Goal: Task Accomplishment & Management: Use online tool/utility

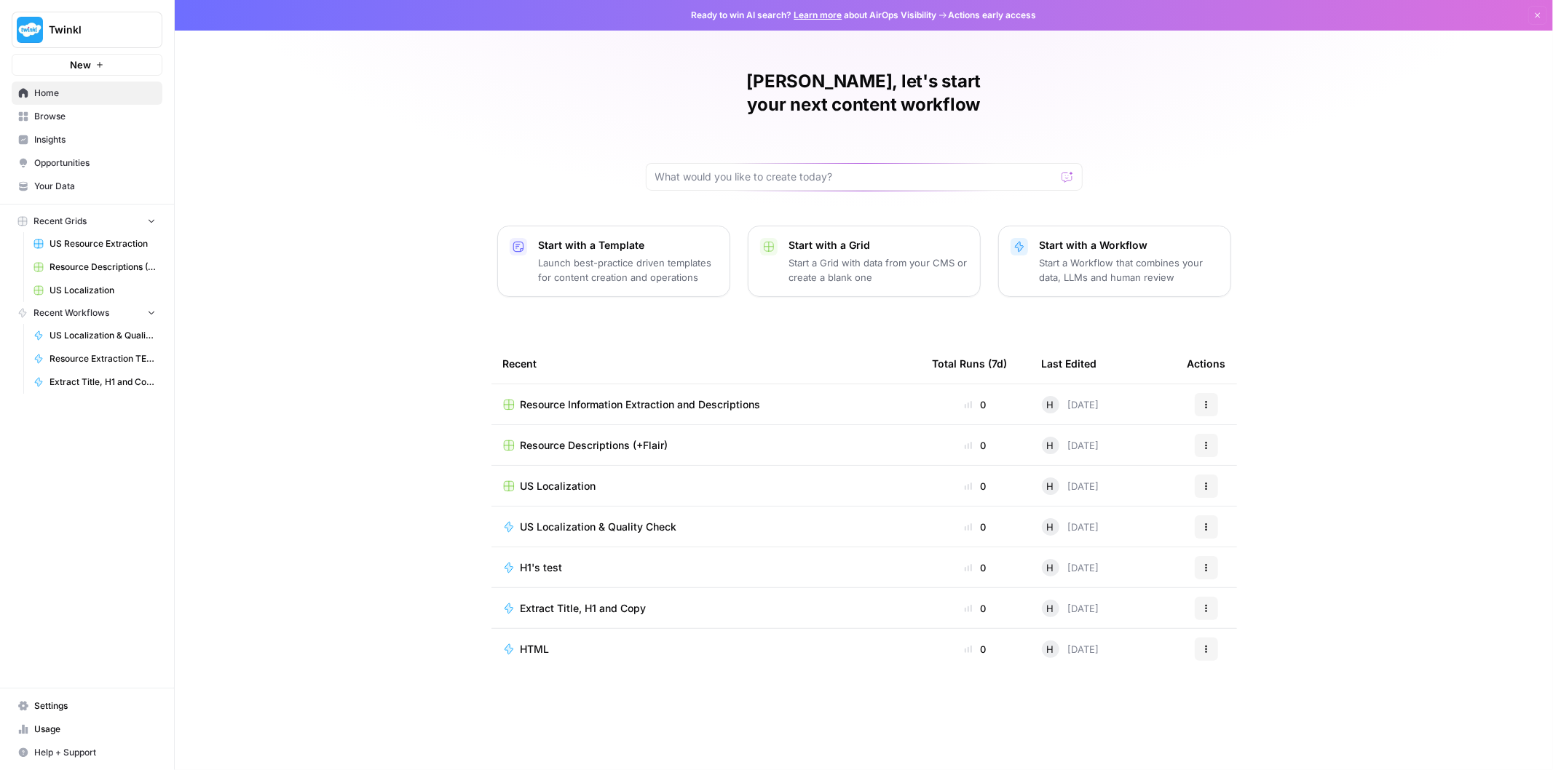
click at [95, 28] on span "Twinkl" at bounding box center [93, 30] width 88 height 15
click at [406, 113] on div "Holly, let's start your next content workflow Start with a Template Launch best…" at bounding box center [864, 385] width 1379 height 770
click at [104, 180] on span "Your Data" at bounding box center [95, 186] width 122 height 13
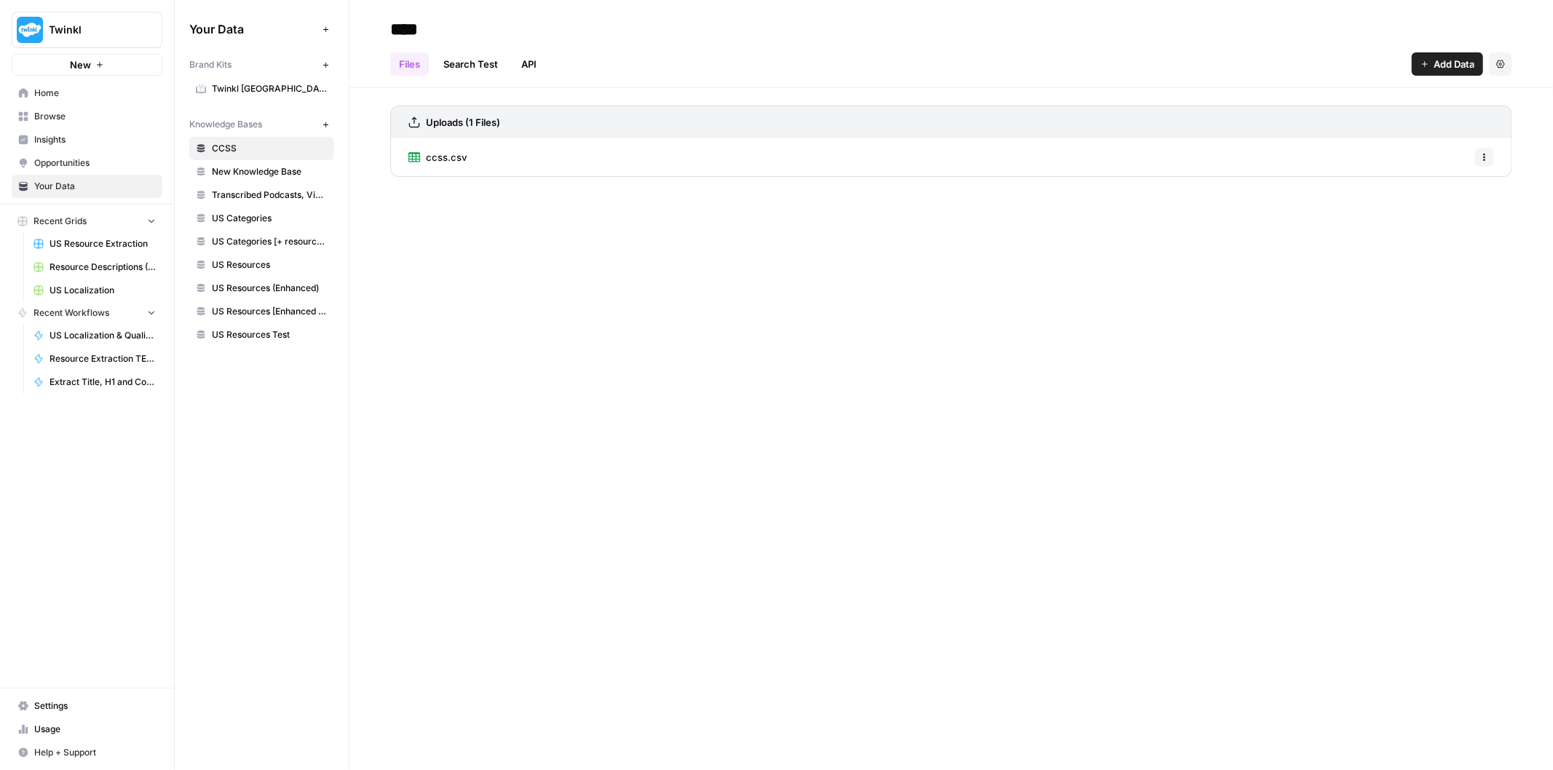
click at [1457, 60] on span "Add Data" at bounding box center [1454, 64] width 41 height 15
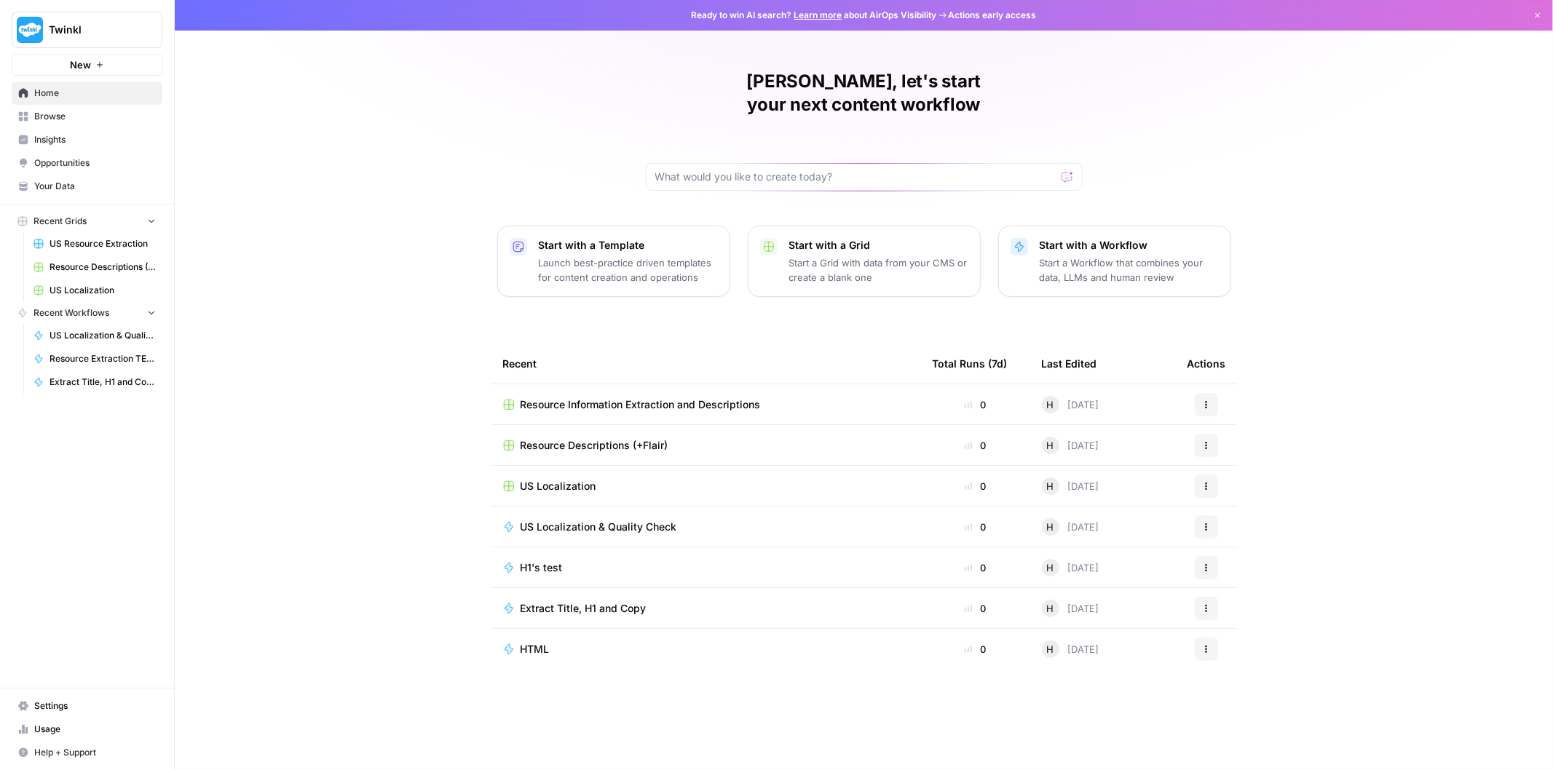
click at [74, 182] on span "Your Data" at bounding box center [95, 186] width 122 height 13
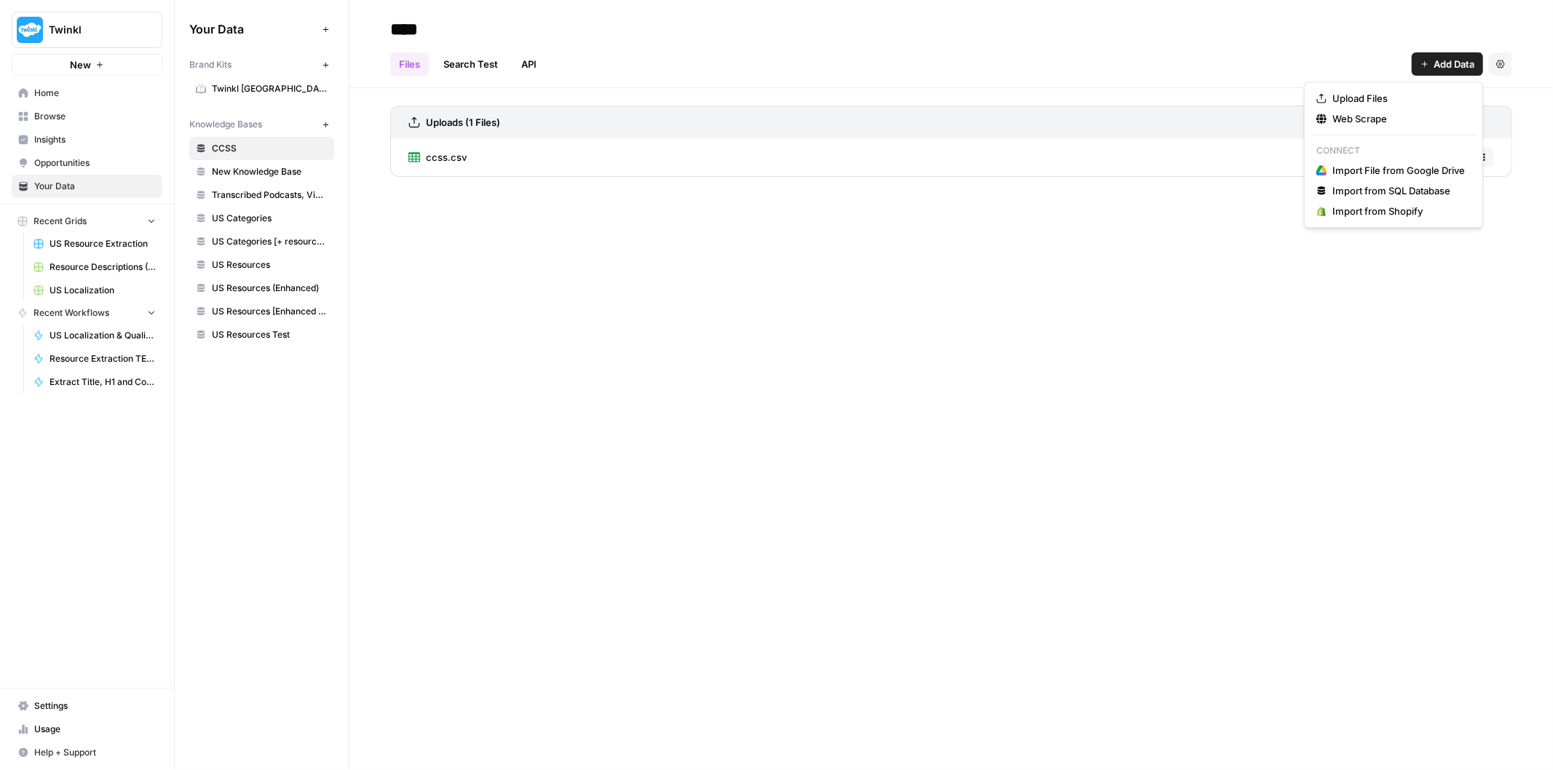
click at [1453, 58] on span "Add Data" at bounding box center [1454, 64] width 41 height 15
click at [1375, 189] on span "Import from SQL Database" at bounding box center [1399, 191] width 133 height 15
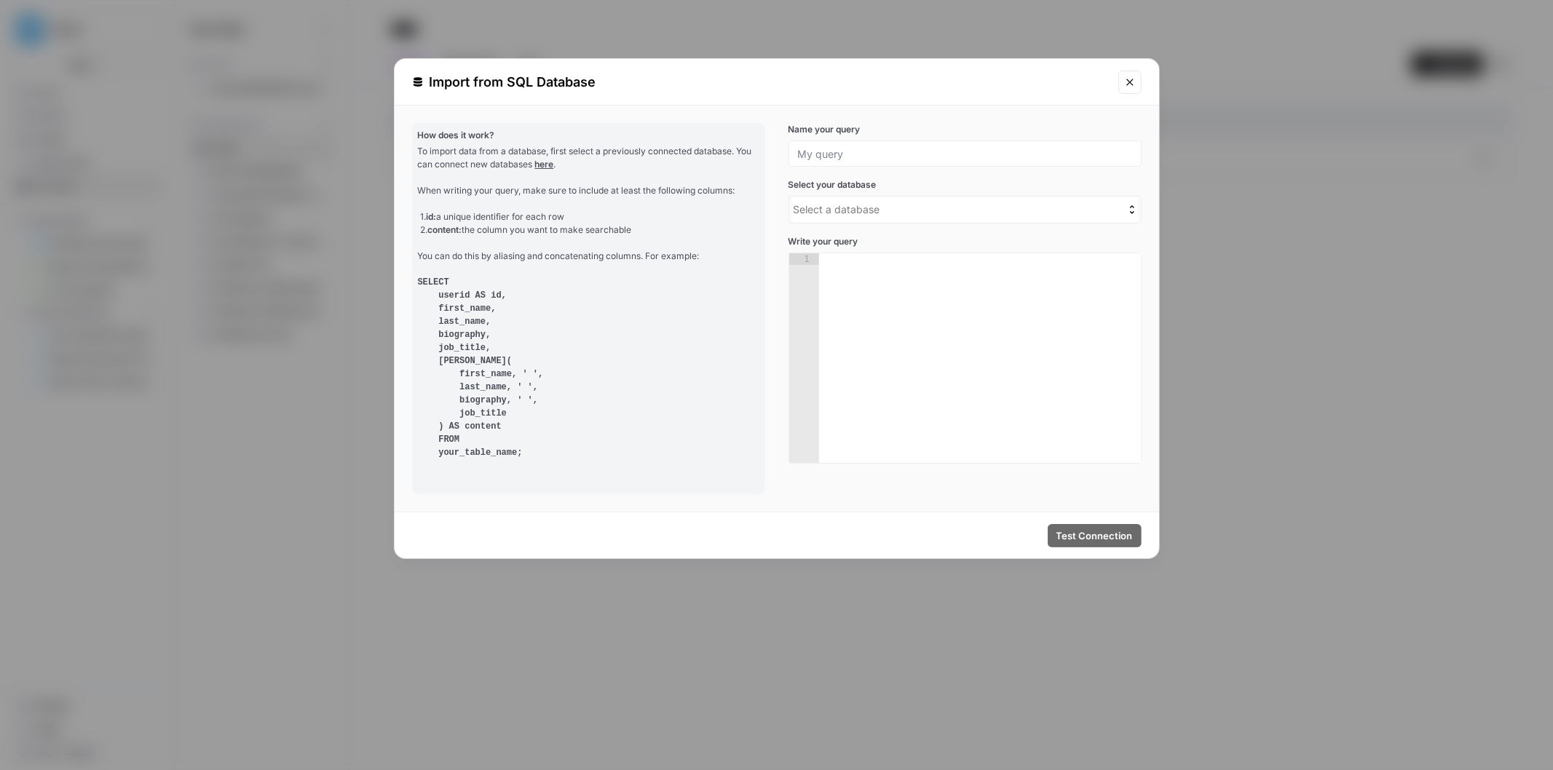
click at [1130, 88] on button "Close modal" at bounding box center [1130, 82] width 23 height 23
